Goal: Connect with others: Connect with others

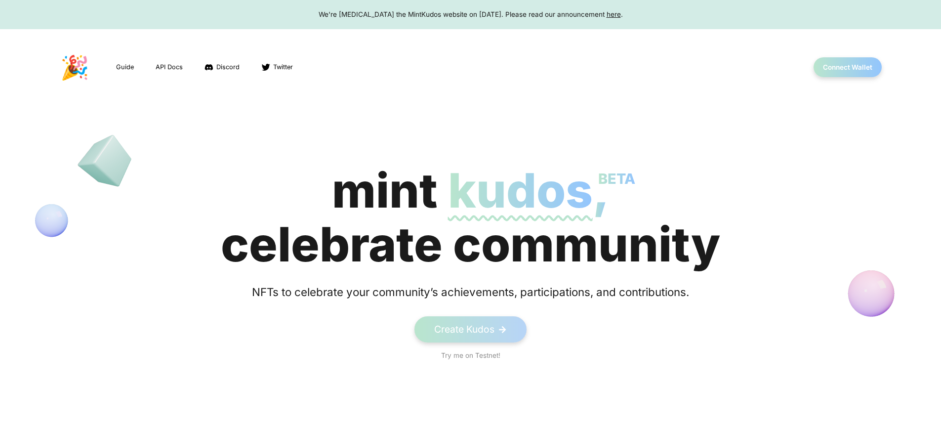
click at [470, 217] on div "mint kudos BETA , celebrate community" at bounding box center [471, 218] width 500 height 108
click at [848, 67] on button "Connect Wallet" at bounding box center [848, 67] width 71 height 20
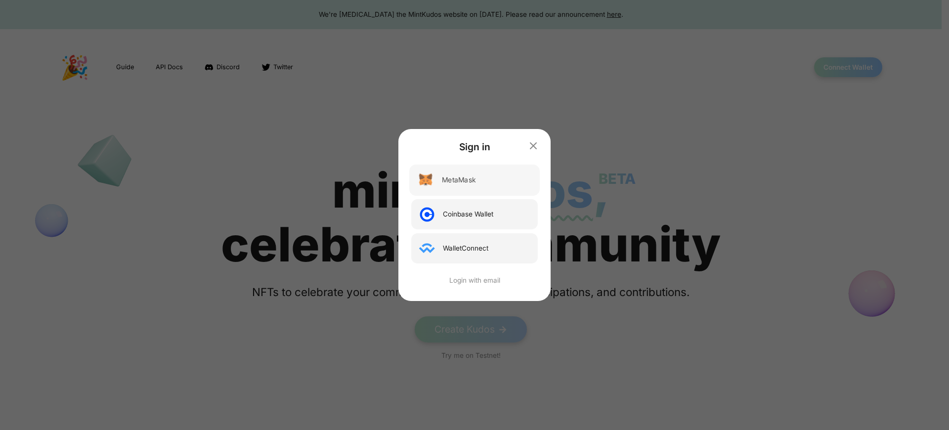
click at [458, 180] on div "MetaMask" at bounding box center [459, 180] width 34 height 10
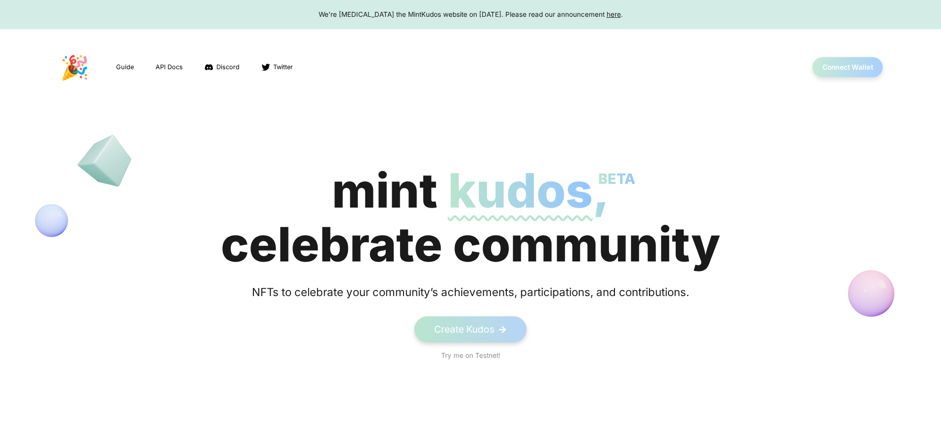
click at [848, 67] on button "Connect Wallet" at bounding box center [848, 67] width 71 height 20
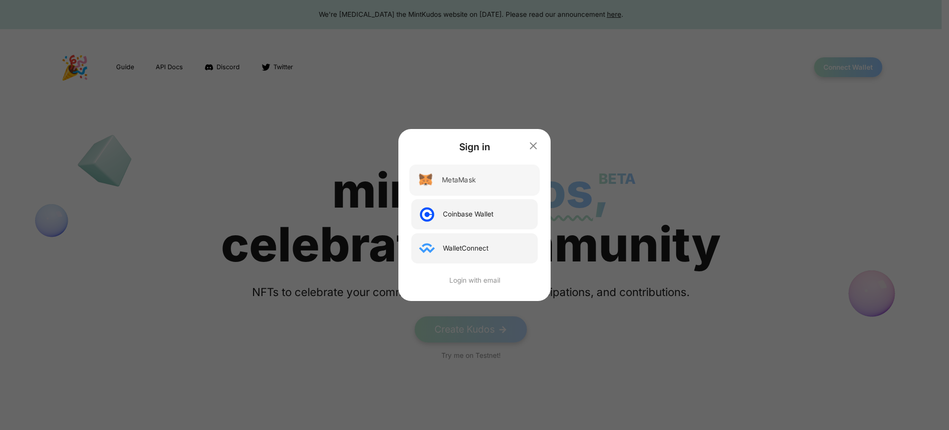
click at [458, 180] on div "MetaMask" at bounding box center [459, 180] width 34 height 10
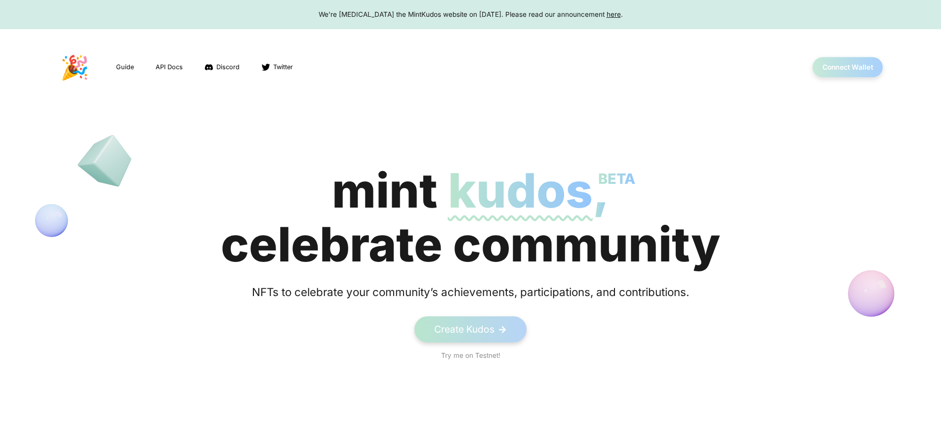
click at [848, 67] on button "Connect Wallet" at bounding box center [848, 67] width 71 height 20
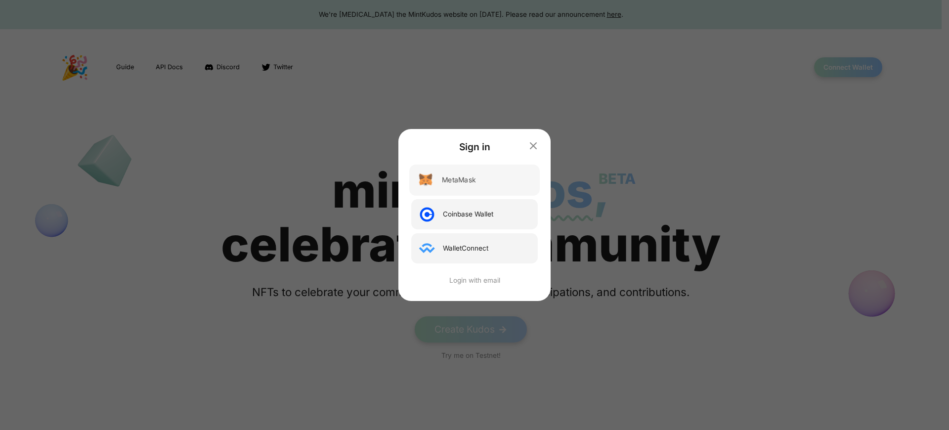
click at [458, 180] on div "MetaMask" at bounding box center [459, 180] width 34 height 10
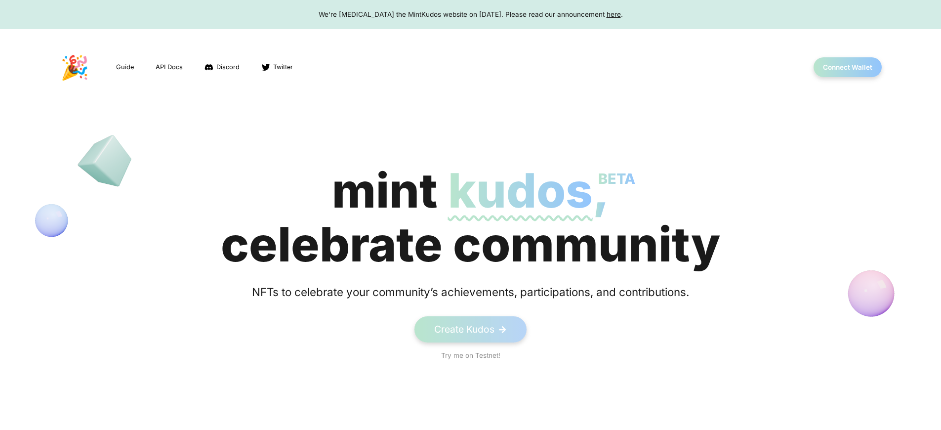
click at [470, 14] on div "We're [MEDICAL_DATA] the MintKudos website on [DATE]. Please read our announcem…" at bounding box center [470, 14] width 922 height 10
click at [848, 67] on button "Connect Wallet" at bounding box center [848, 67] width 71 height 20
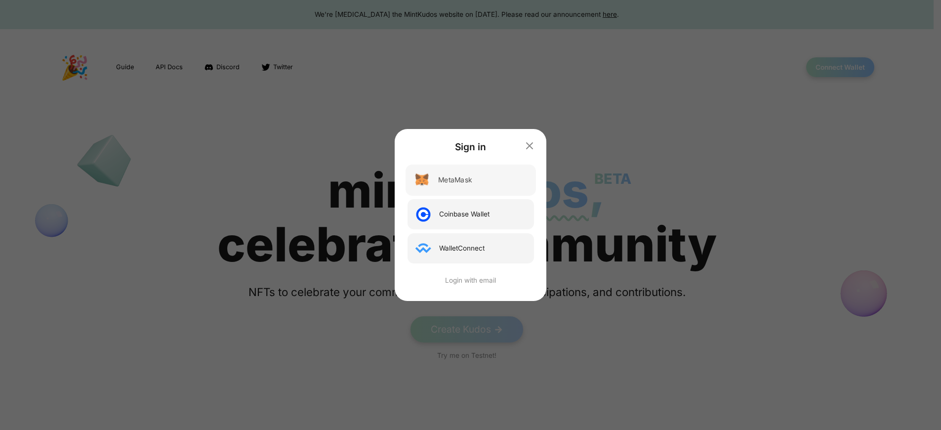
click at [458, 180] on div "MetaMask" at bounding box center [455, 180] width 34 height 10
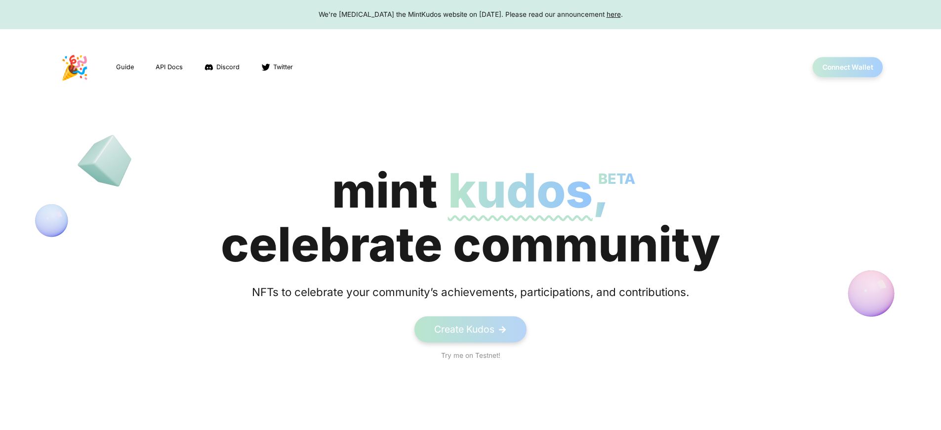
click at [848, 67] on button "Connect Wallet" at bounding box center [848, 67] width 71 height 20
click at [470, 217] on div "mint kudos BETA , celebrate community" at bounding box center [471, 218] width 500 height 108
click at [848, 67] on button "Connect Wallet" at bounding box center [848, 67] width 71 height 20
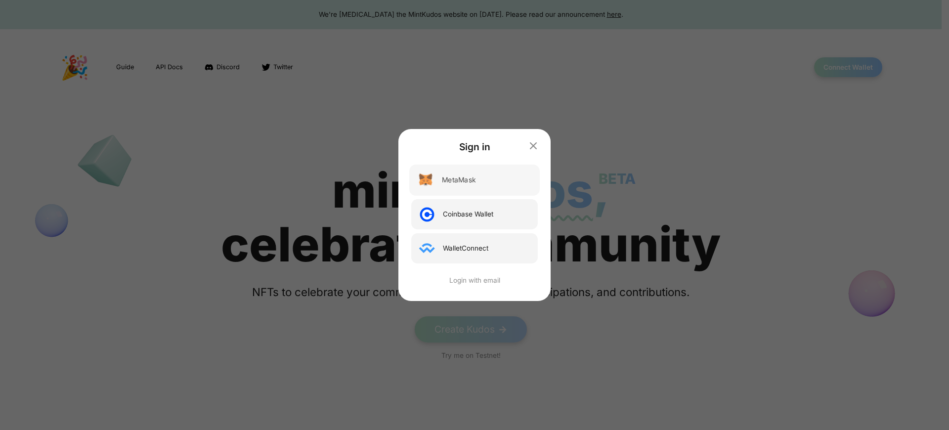
click at [458, 180] on div "MetaMask" at bounding box center [459, 180] width 34 height 10
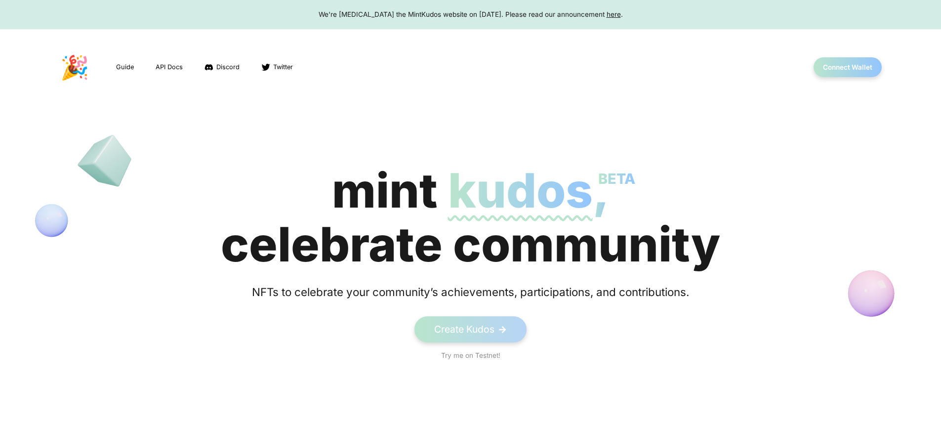
click at [470, 14] on div "We're sunsetting the MintKudos website on August 5th, 2023. Please read our ann…" at bounding box center [470, 14] width 922 height 10
click at [470, 14] on div "We're [MEDICAL_DATA] the MintKudos website on [DATE]. Please read our announcem…" at bounding box center [470, 14] width 922 height 10
click at [848, 67] on button "Connect Wallet" at bounding box center [848, 67] width 71 height 20
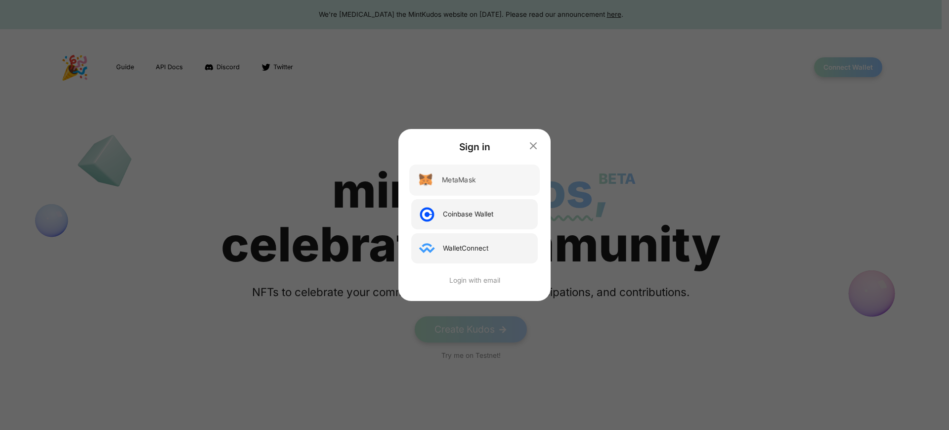
click at [458, 180] on div "MetaMask" at bounding box center [459, 180] width 34 height 10
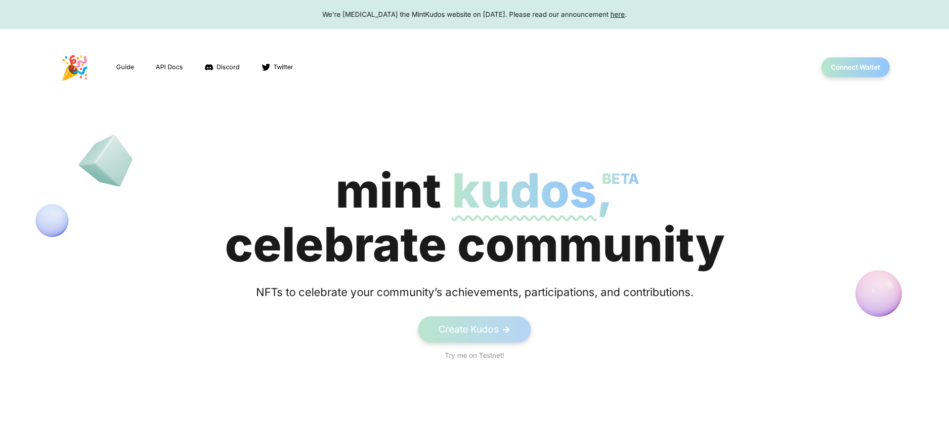
click at [470, 14] on div "We're sunsetting the MintKudos website on August 5th, 2023. Please read our ann…" at bounding box center [474, 14] width 930 height 10
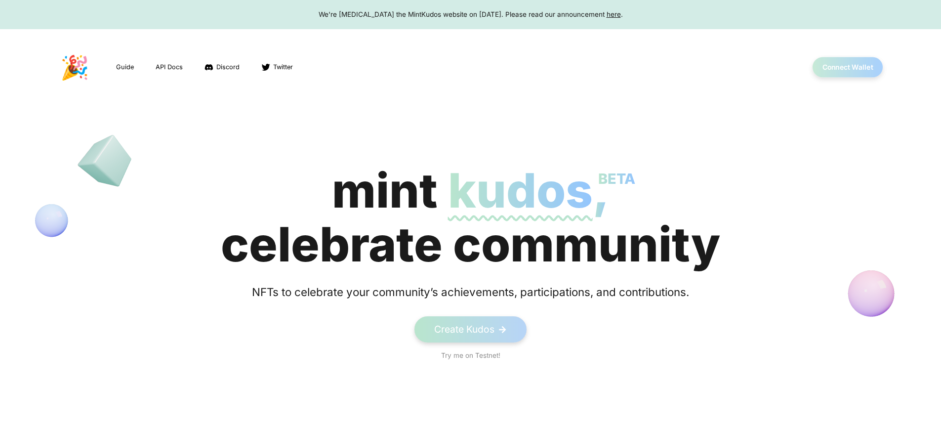
click at [848, 67] on button "Connect Wallet" at bounding box center [848, 67] width 71 height 20
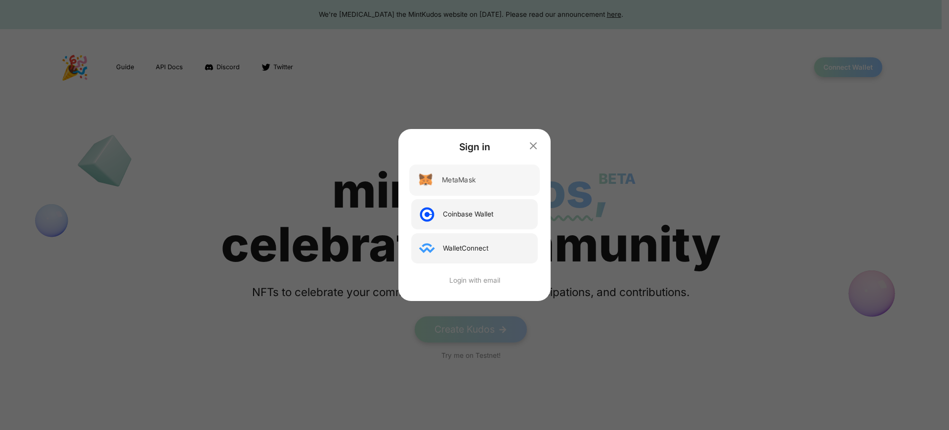
click at [458, 180] on div "MetaMask" at bounding box center [459, 180] width 34 height 10
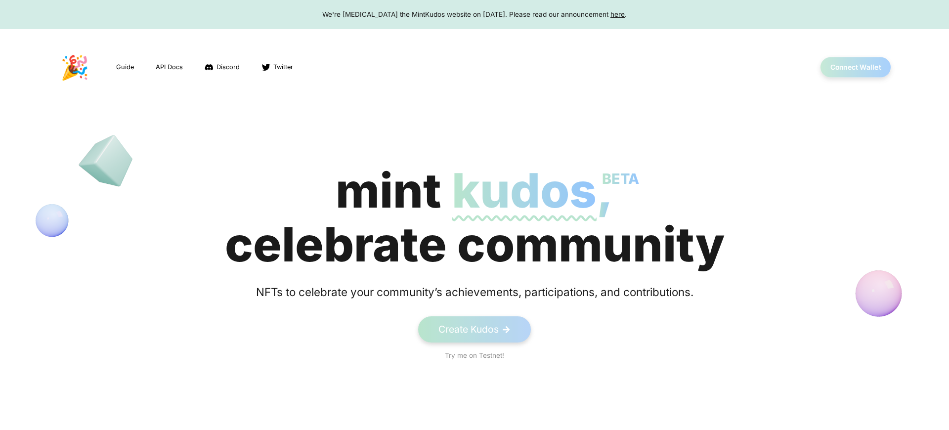
click at [848, 67] on button "Connect Wallet" at bounding box center [855, 67] width 71 height 20
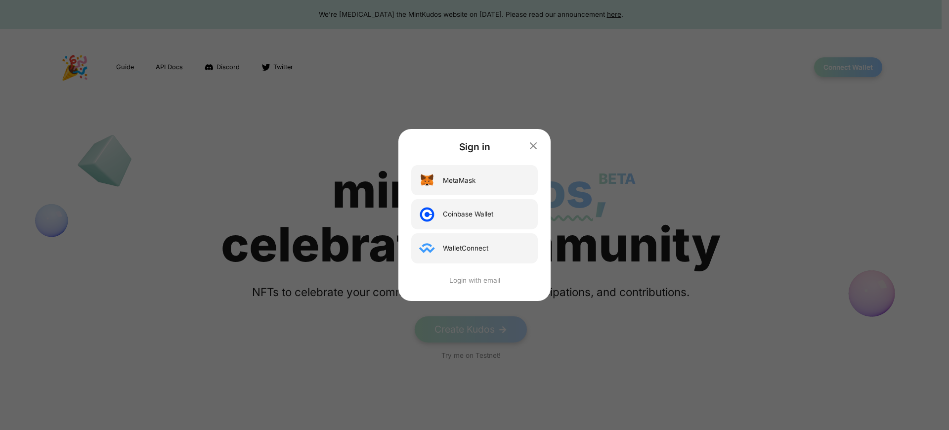
click at [848, 67] on div "Sign in MetaMask Coinbase Wallet WalletConnect Login with email" at bounding box center [474, 215] width 949 height 430
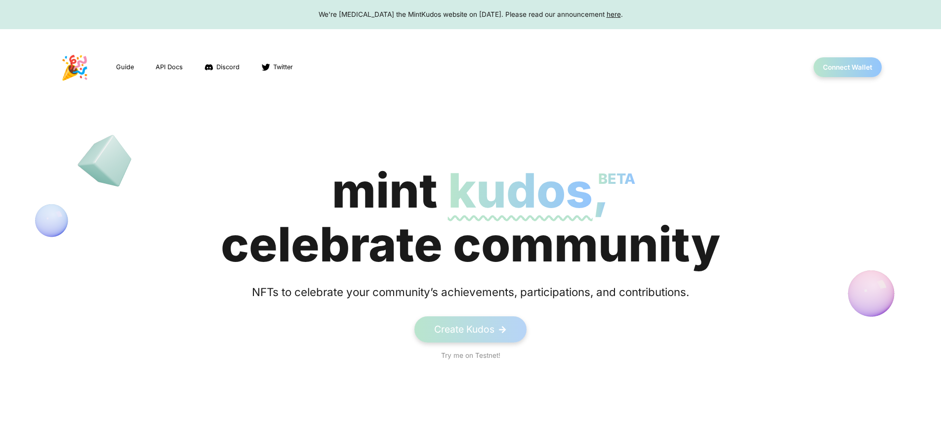
click at [470, 217] on div "mint kudos BETA , celebrate community" at bounding box center [471, 218] width 500 height 108
click at [848, 67] on button "Connect Wallet" at bounding box center [848, 67] width 71 height 20
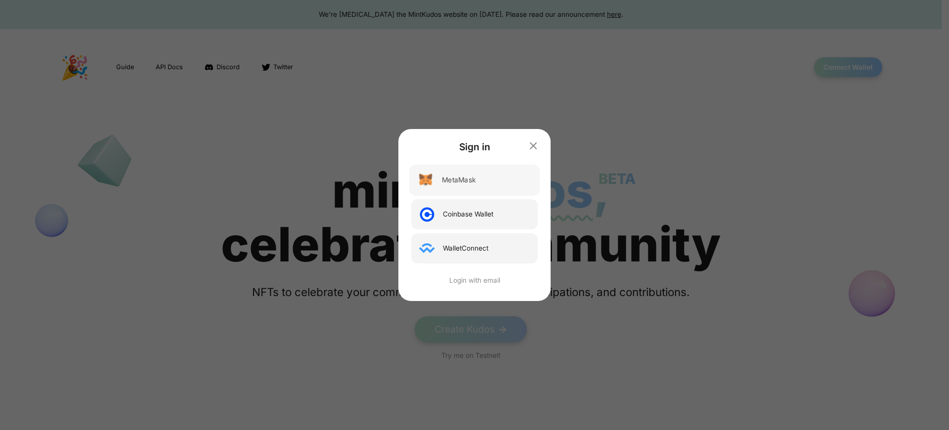
click at [458, 180] on div "MetaMask" at bounding box center [459, 180] width 34 height 10
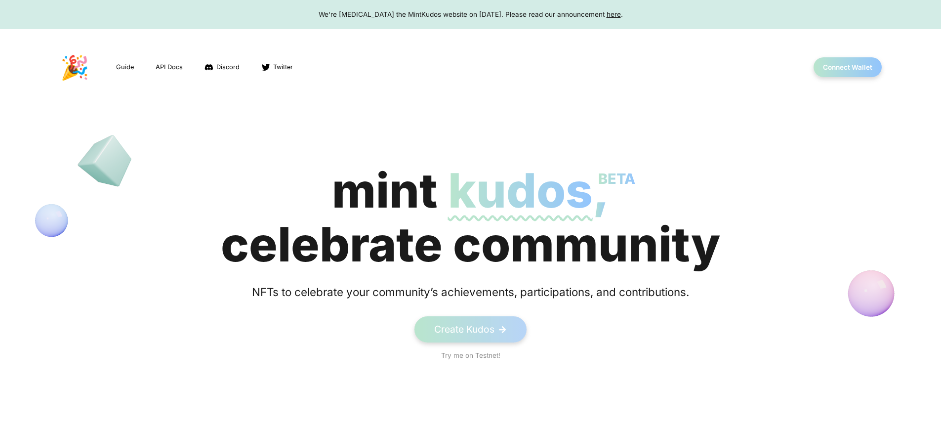
click at [470, 217] on div "mint kudos BETA , celebrate community" at bounding box center [471, 218] width 500 height 108
click at [470, 14] on div "We're sunsetting the MintKudos website on August 5th, 2023. Please read our ann…" at bounding box center [470, 14] width 922 height 10
click at [848, 67] on button "Connect Wallet" at bounding box center [848, 67] width 71 height 20
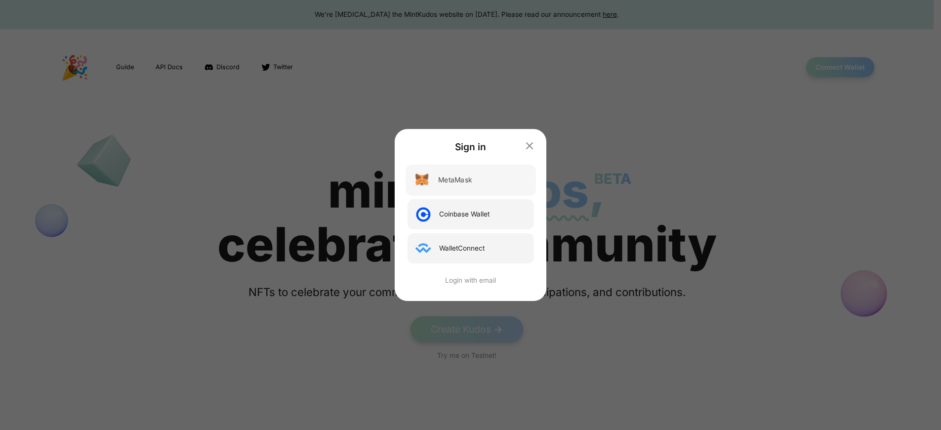
click at [458, 180] on div "MetaMask" at bounding box center [455, 180] width 34 height 10
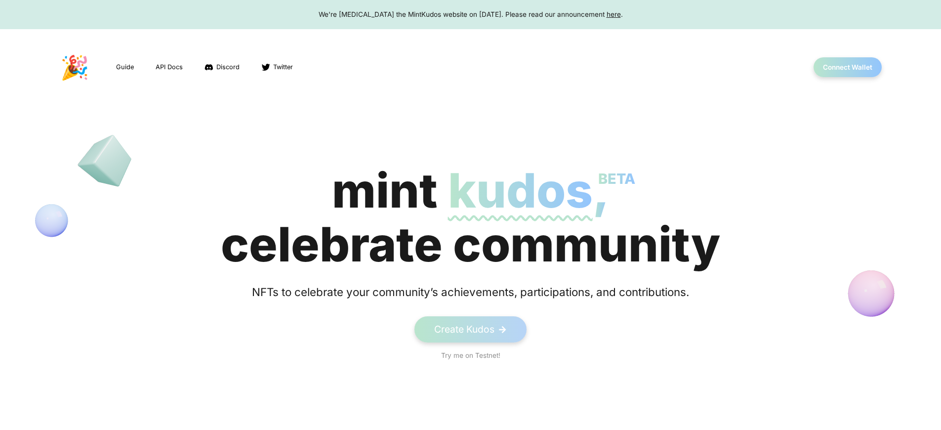
click at [470, 217] on div "mint kudos BETA , celebrate community" at bounding box center [471, 218] width 500 height 108
click at [848, 67] on button "Connect Wallet" at bounding box center [848, 67] width 71 height 20
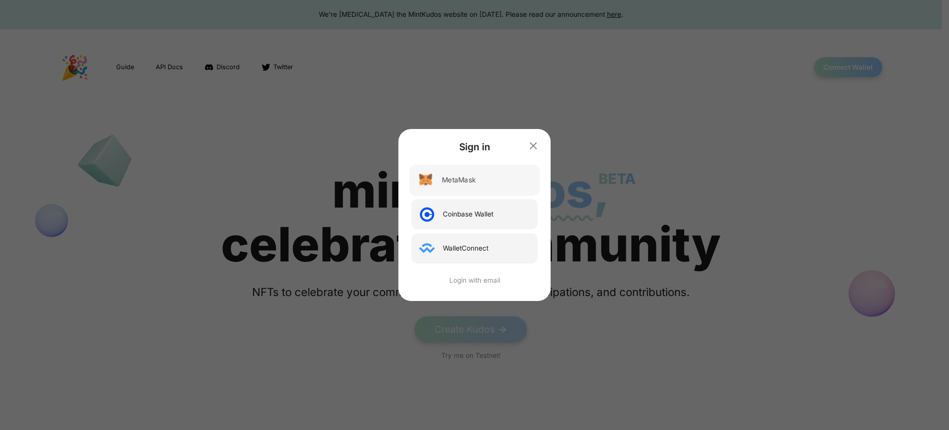
click at [458, 180] on div "MetaMask" at bounding box center [459, 180] width 34 height 10
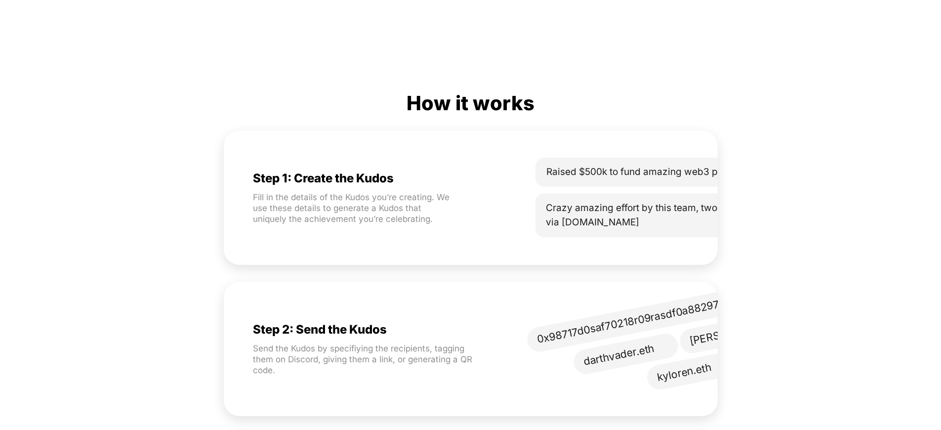
scroll to position [0, 65]
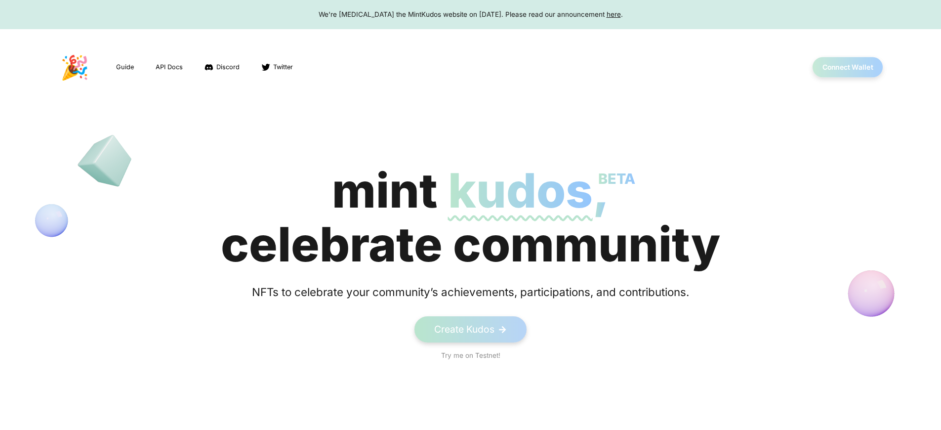
click at [848, 67] on button "Connect Wallet" at bounding box center [848, 67] width 71 height 20
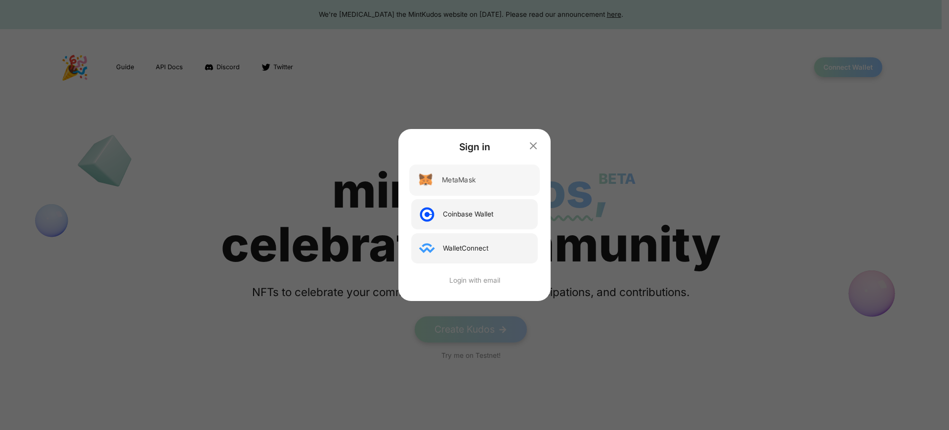
click at [458, 180] on div "MetaMask" at bounding box center [459, 180] width 34 height 10
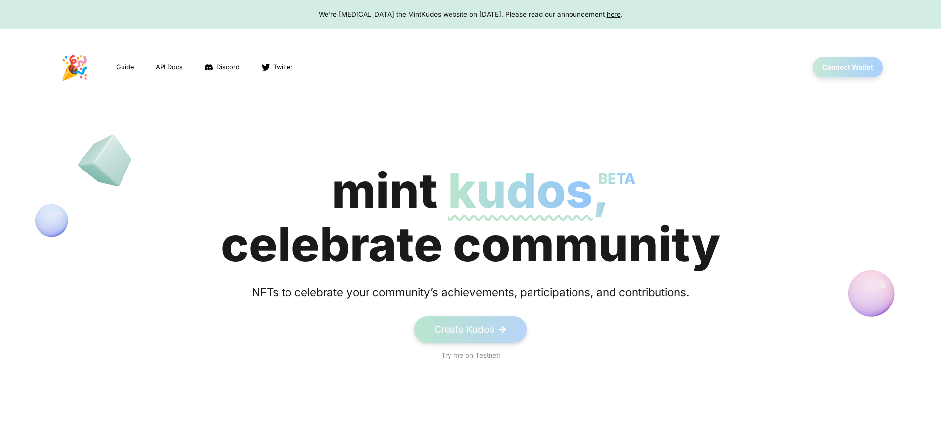
click at [848, 67] on button "Connect Wallet" at bounding box center [848, 67] width 71 height 20
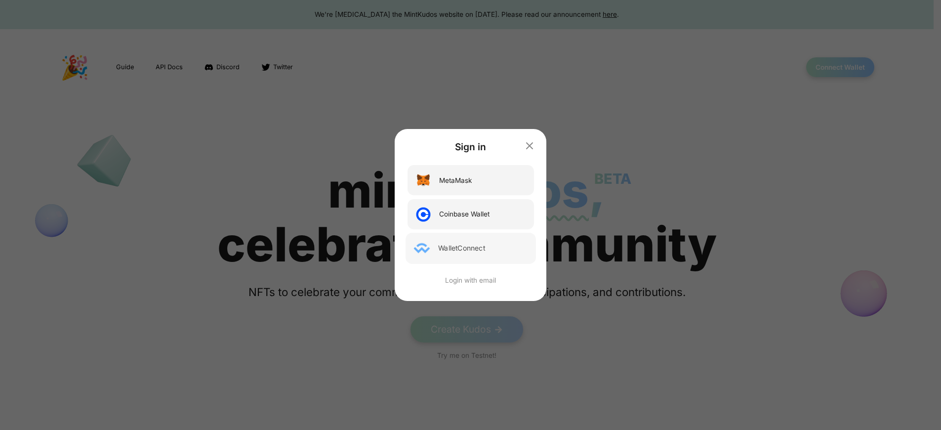
click at [464, 248] on div "WalletConnect" at bounding box center [461, 248] width 47 height 10
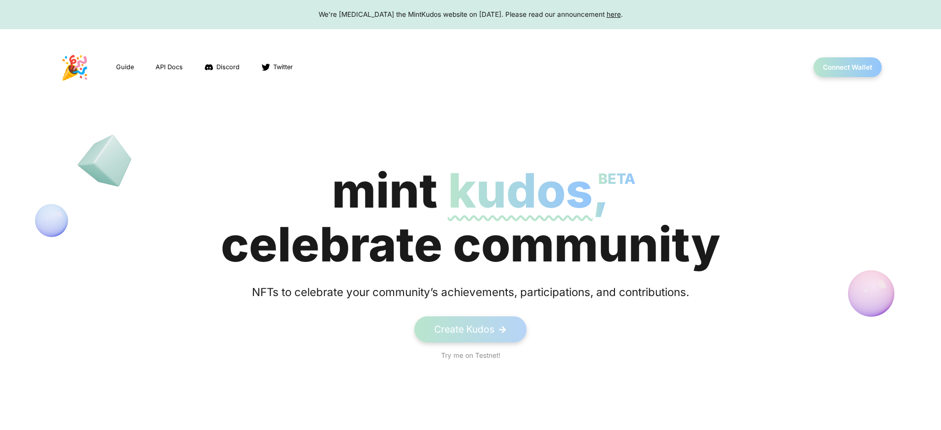
click at [470, 14] on div "We're sunsetting the MintKudos website on August 5th, 2023. Please read our ann…" at bounding box center [470, 14] width 922 height 10
click at [848, 67] on button "Connect Wallet" at bounding box center [848, 67] width 71 height 20
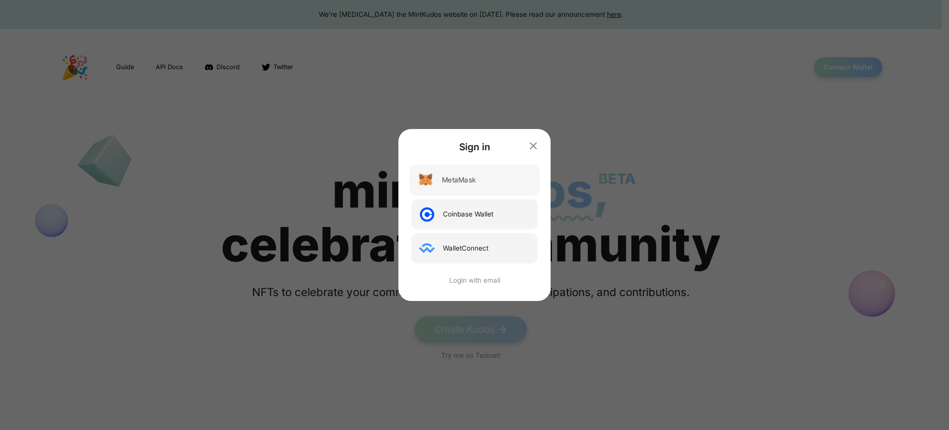
click at [458, 180] on div "MetaMask" at bounding box center [459, 180] width 34 height 10
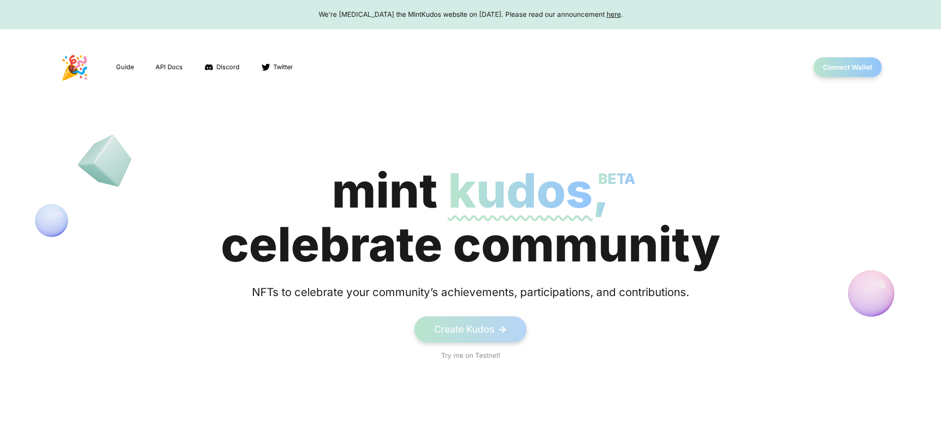
click at [470, 217] on div "mint kudos BETA , celebrate community" at bounding box center [471, 218] width 500 height 108
click at [848, 67] on button "Connect Wallet" at bounding box center [848, 67] width 71 height 20
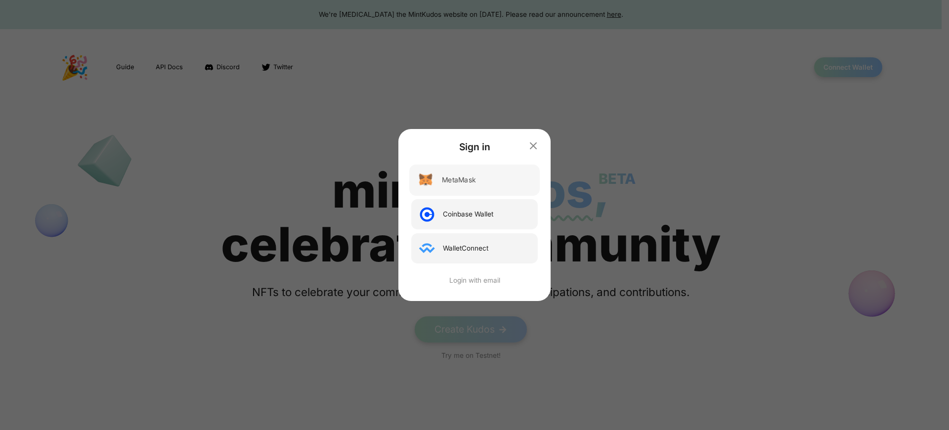
click at [458, 180] on div "MetaMask" at bounding box center [459, 180] width 34 height 10
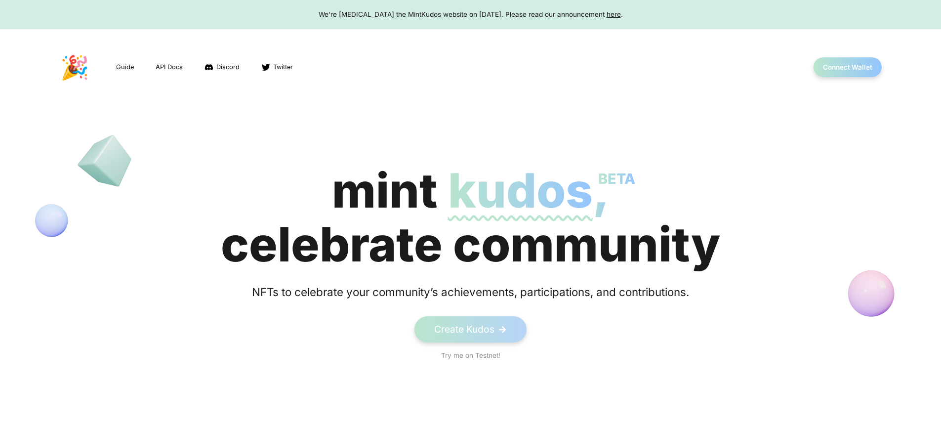
click at [848, 67] on button "Connect Wallet" at bounding box center [848, 67] width 71 height 20
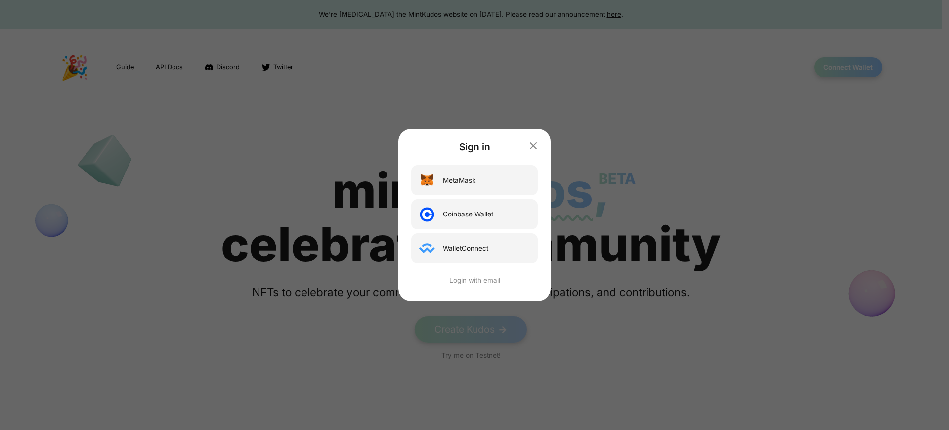
click at [470, 14] on div "Sign in MetaMask Coinbase Wallet WalletConnect Login with email" at bounding box center [474, 215] width 949 height 430
